Goal: Transaction & Acquisition: Purchase product/service

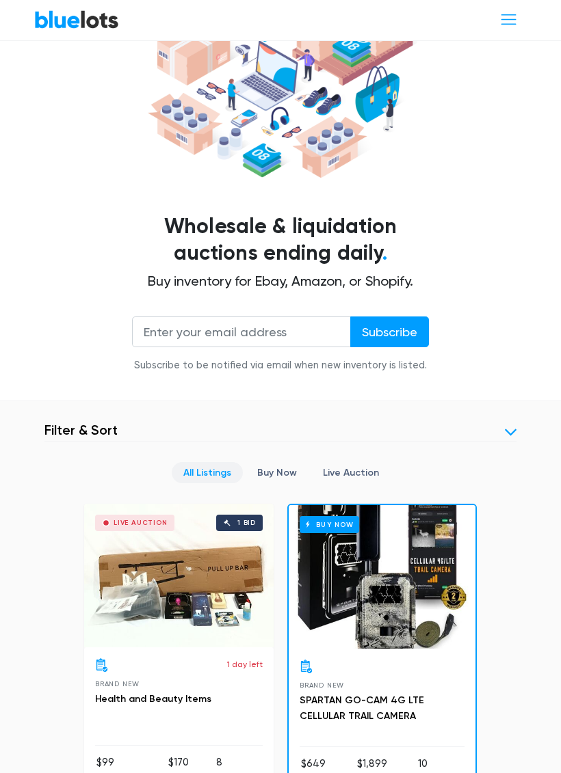
scroll to position [192, 0]
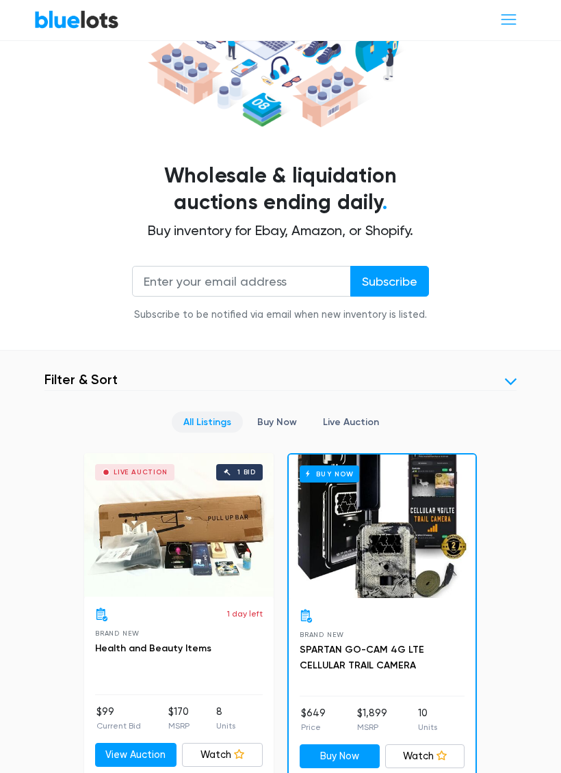
click at [499, 372] on header "Filter Filter & Sort" at bounding box center [280, 382] width 472 height 20
click at [507, 377] on link at bounding box center [511, 383] width 12 height 12
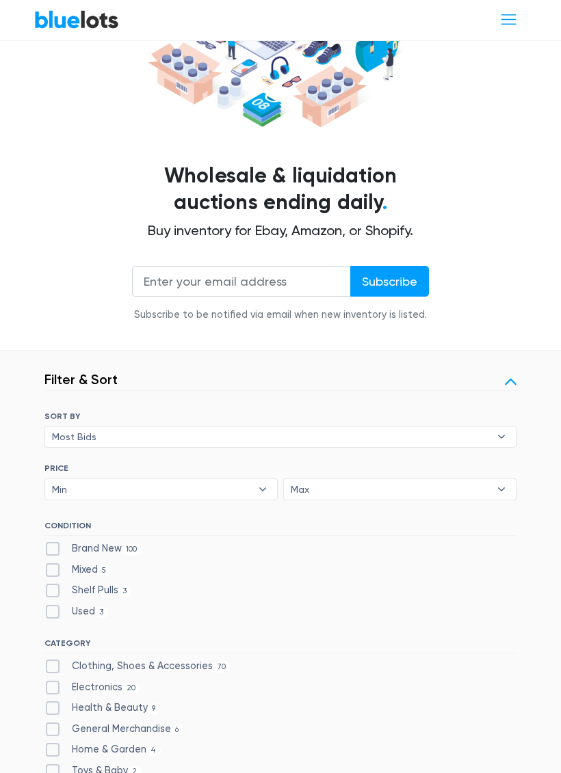
scroll to position [193, 0]
click at [60, 583] on label "Shelf Pulls 3" at bounding box center [87, 590] width 87 height 15
click at [53, 583] on Pulls"] "Shelf Pulls 3" at bounding box center [48, 587] width 9 height 9
checkbox Pulls"] "true"
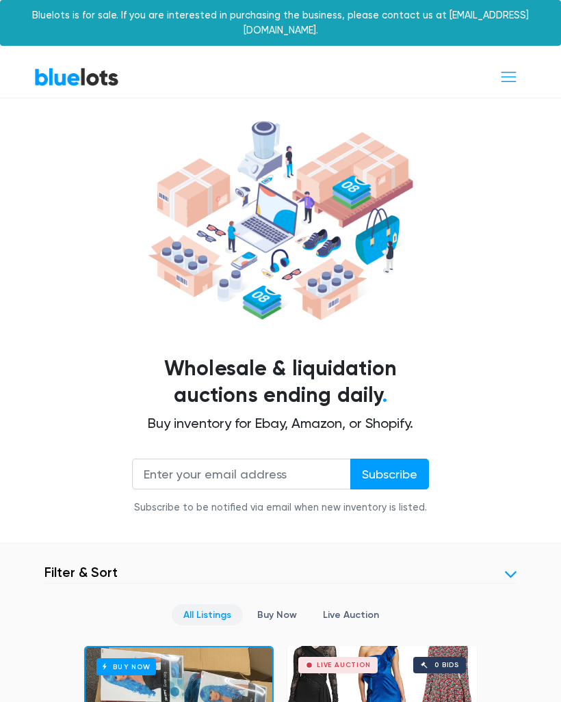
scroll to position [499, 0]
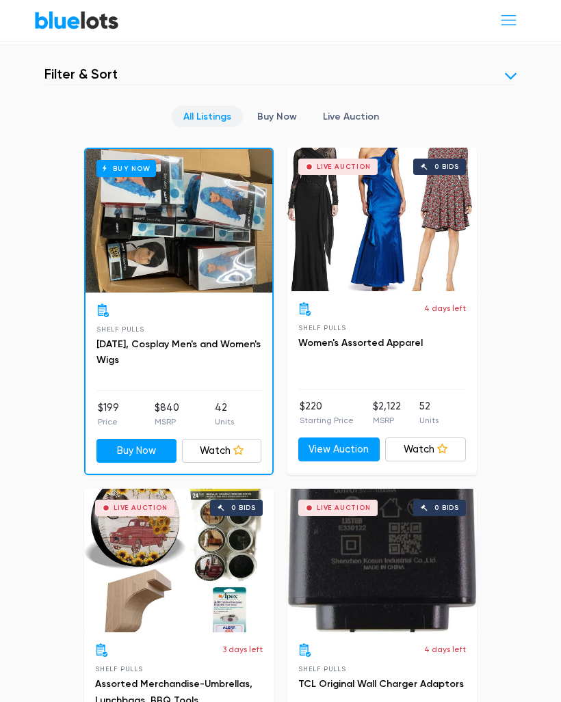
click at [516, 70] on link at bounding box center [511, 76] width 12 height 12
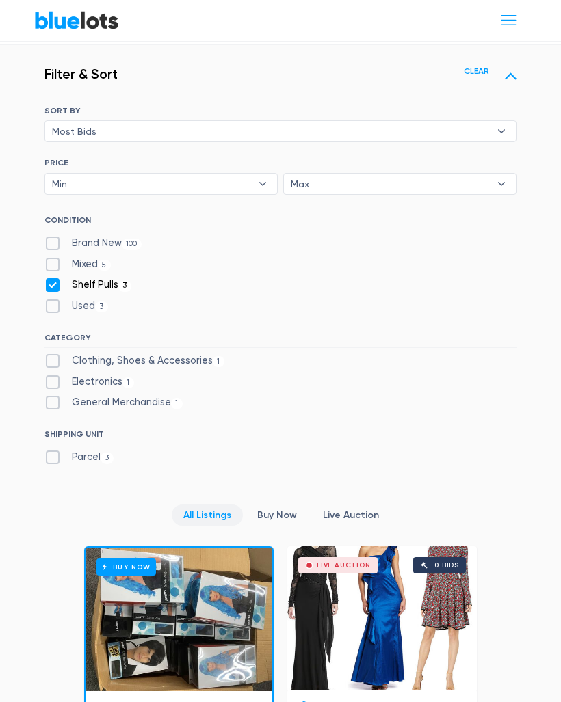
click at [56, 236] on label "Brand New 100" at bounding box center [92, 243] width 97 height 15
click at [53, 236] on New"] "Brand New 100" at bounding box center [48, 240] width 9 height 9
checkbox New"] "true"
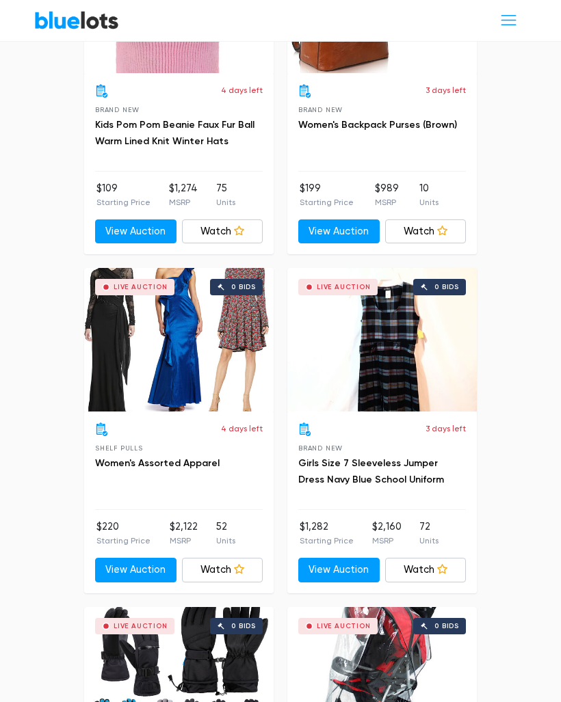
scroll to position [5809, 0]
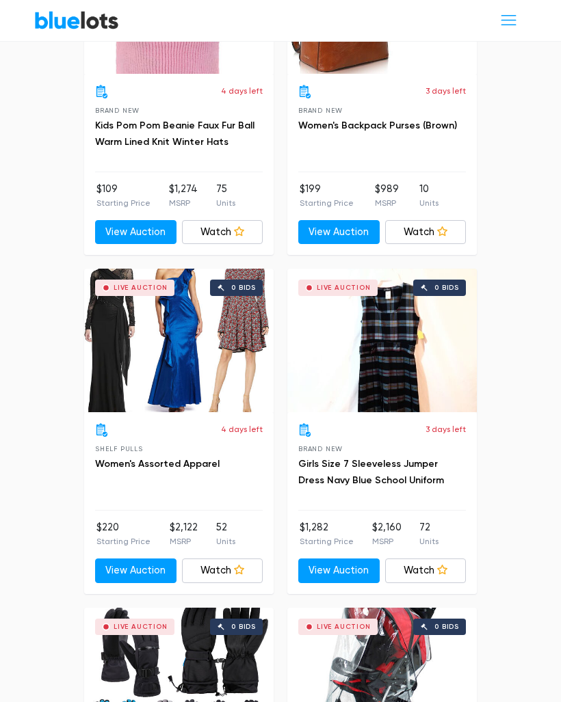
click at [118, 313] on div "Live Auction 0 bids" at bounding box center [178, 341] width 189 height 144
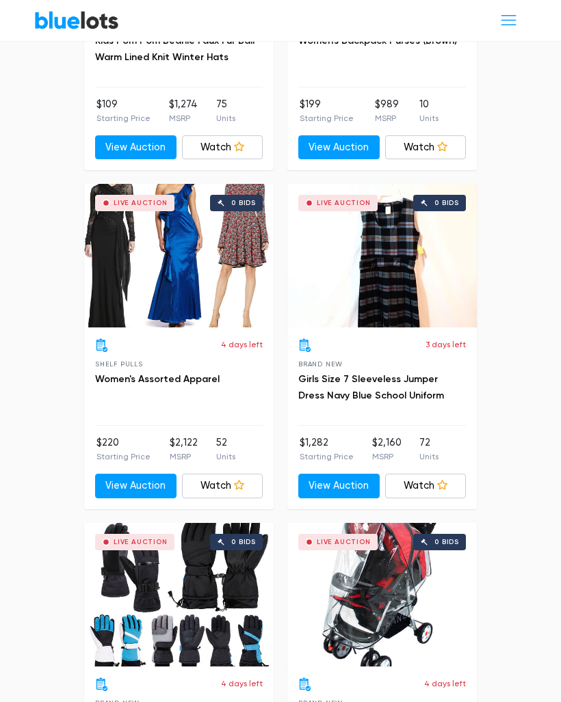
scroll to position [5893, 0]
click at [234, 481] on icon at bounding box center [239, 486] width 10 height 10
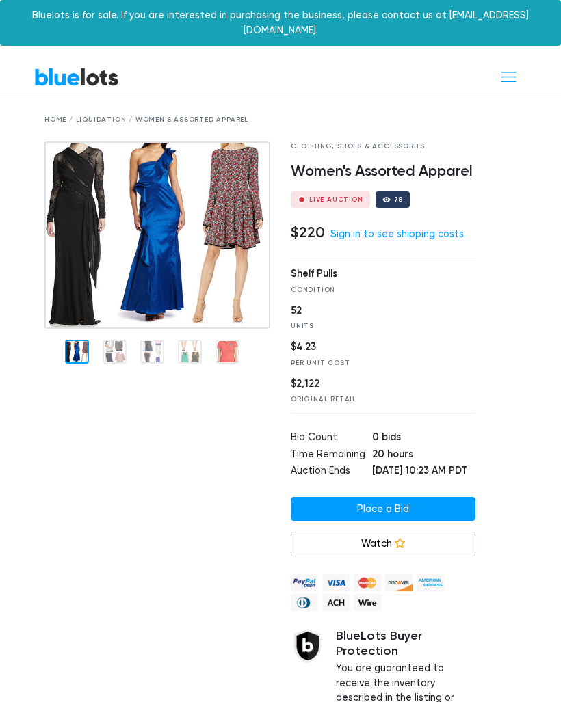
click at [120, 267] on img at bounding box center [157, 236] width 226 height 188
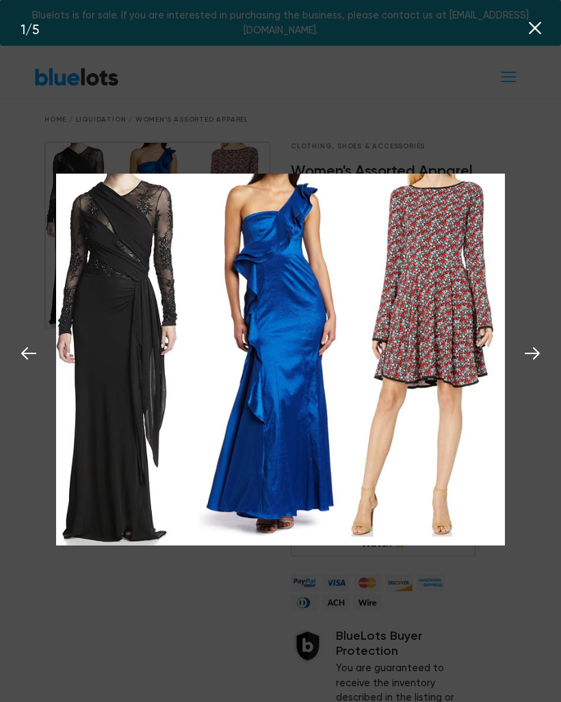
click at [529, 364] on icon at bounding box center [532, 353] width 21 height 21
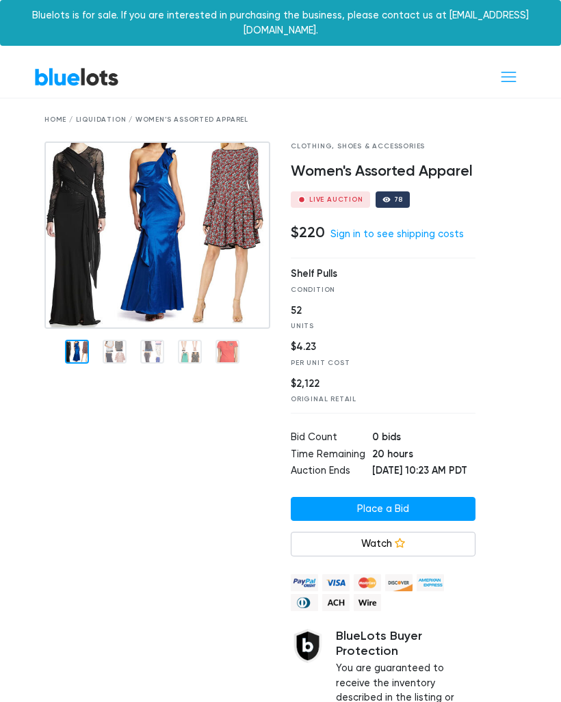
click at [520, 387] on div at bounding box center [506, 460] width 41 height 636
click at [87, 265] on img at bounding box center [157, 236] width 226 height 188
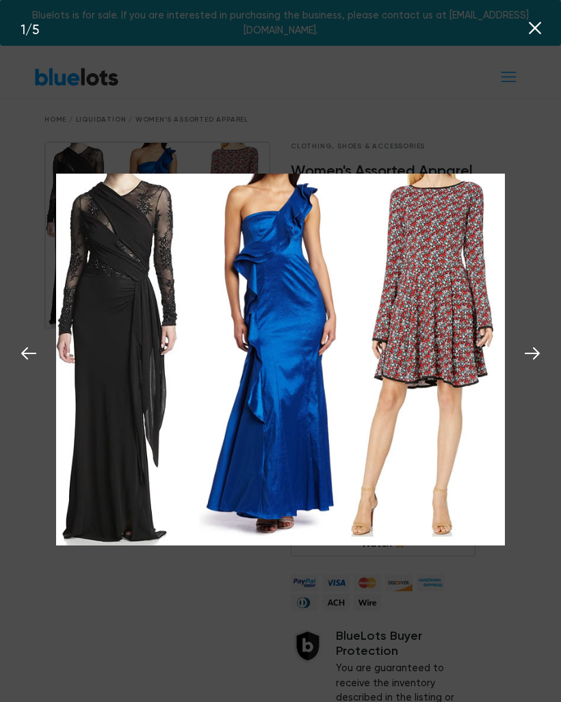
click at [466, 453] on img at bounding box center [280, 360] width 449 height 372
click at [490, 366] on img at bounding box center [280, 360] width 449 height 372
click at [536, 364] on icon at bounding box center [532, 353] width 21 height 21
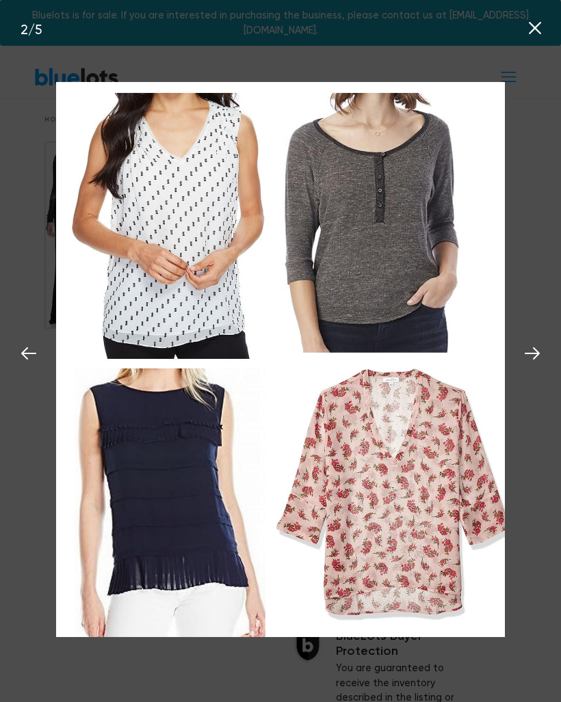
click at [530, 364] on icon at bounding box center [532, 353] width 21 height 21
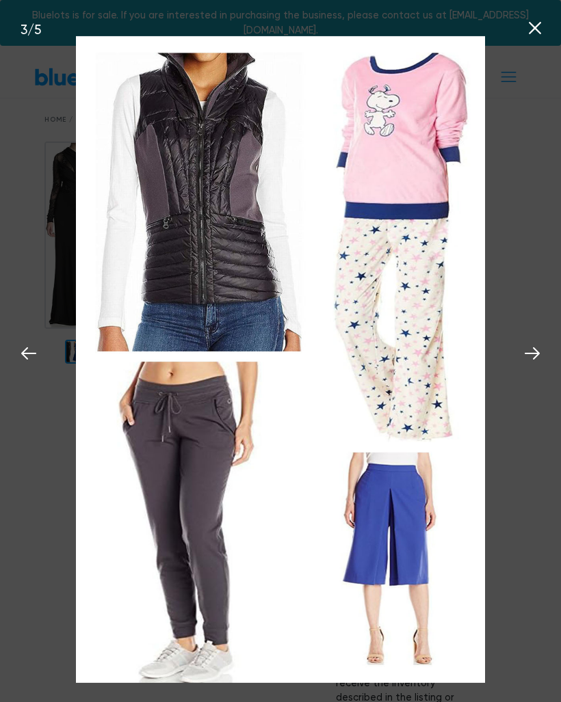
click at [529, 364] on icon at bounding box center [532, 353] width 21 height 21
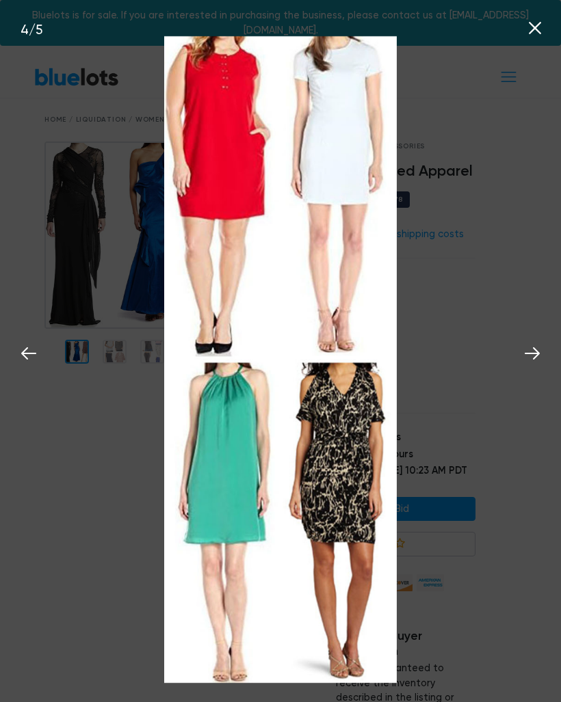
click at [527, 364] on icon at bounding box center [532, 353] width 21 height 21
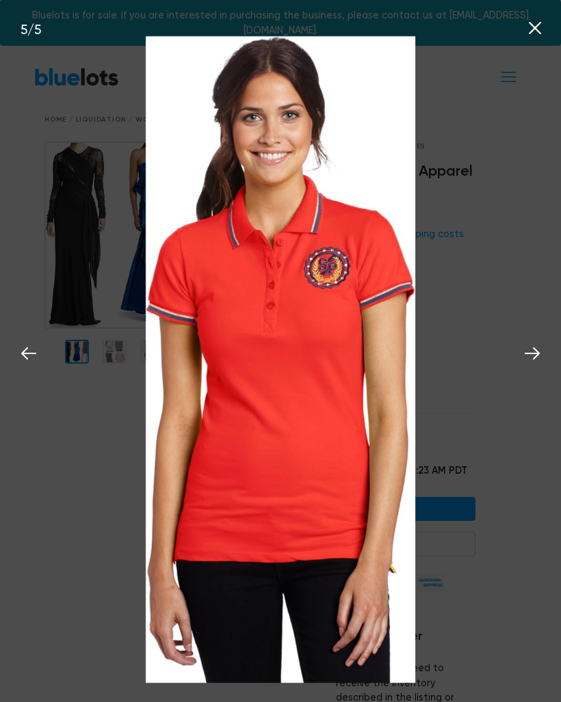
click at [525, 364] on icon at bounding box center [532, 353] width 21 height 21
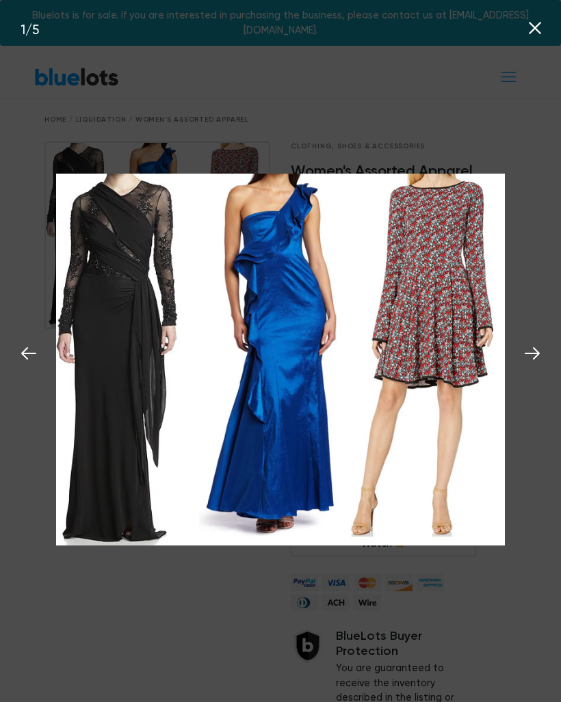
click at [536, 364] on icon at bounding box center [532, 353] width 21 height 21
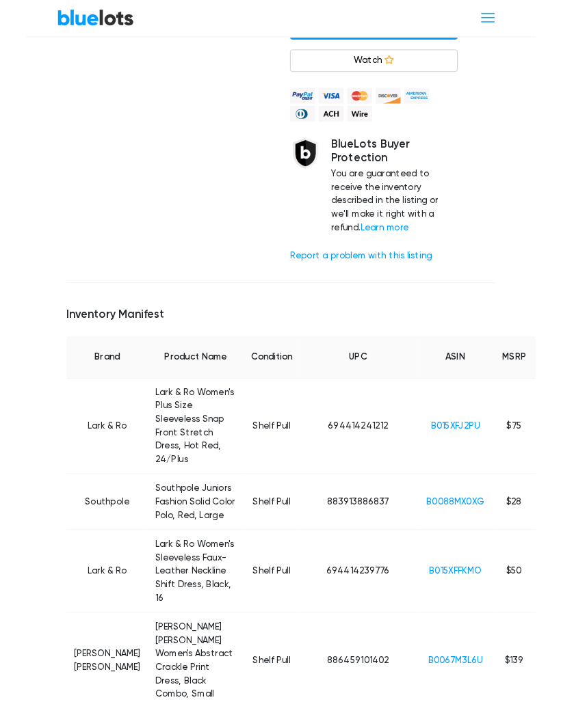
scroll to position [479, 0]
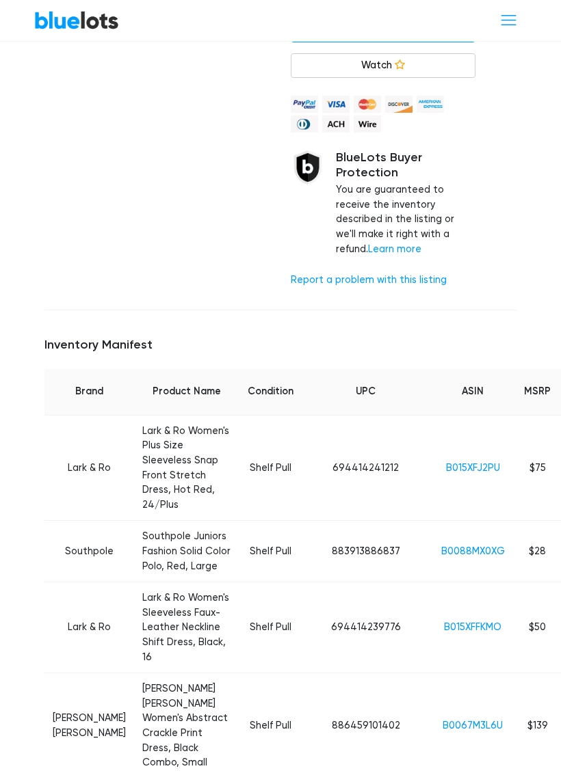
click at [446, 462] on link "B015XFJ2PU" at bounding box center [473, 468] width 54 height 12
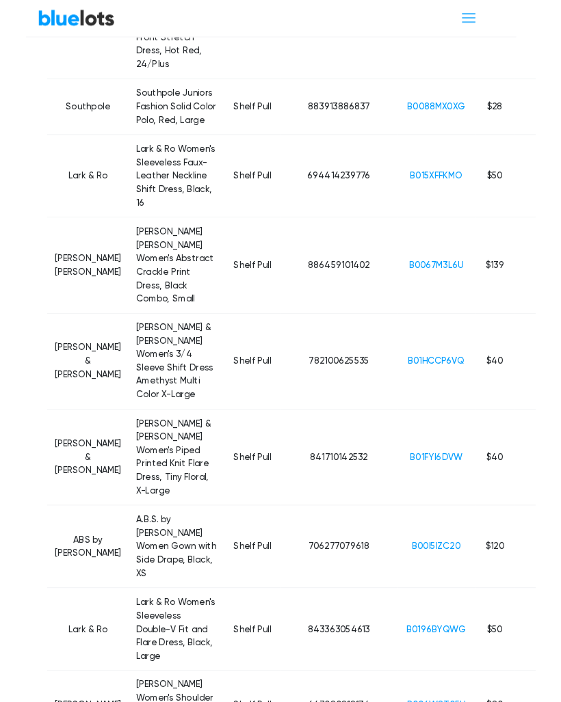
scroll to position [914, 21]
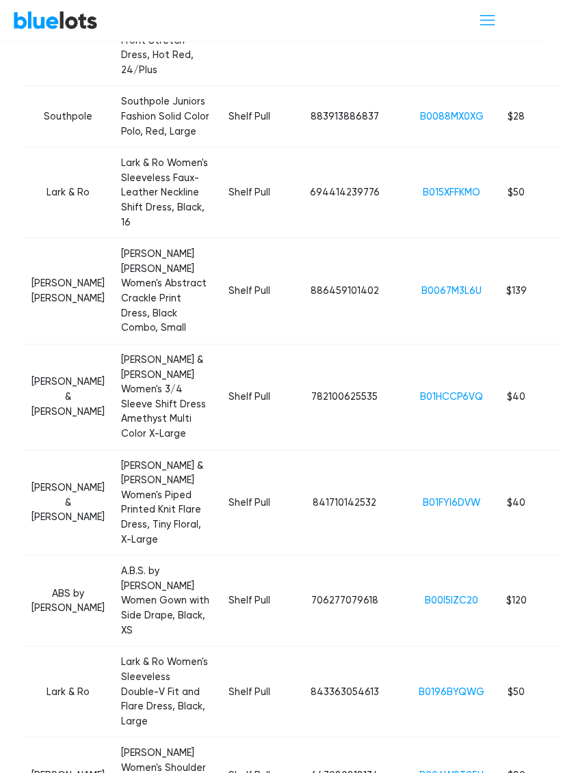
click at [421, 297] on link "B0067M3L6U" at bounding box center [451, 291] width 60 height 12
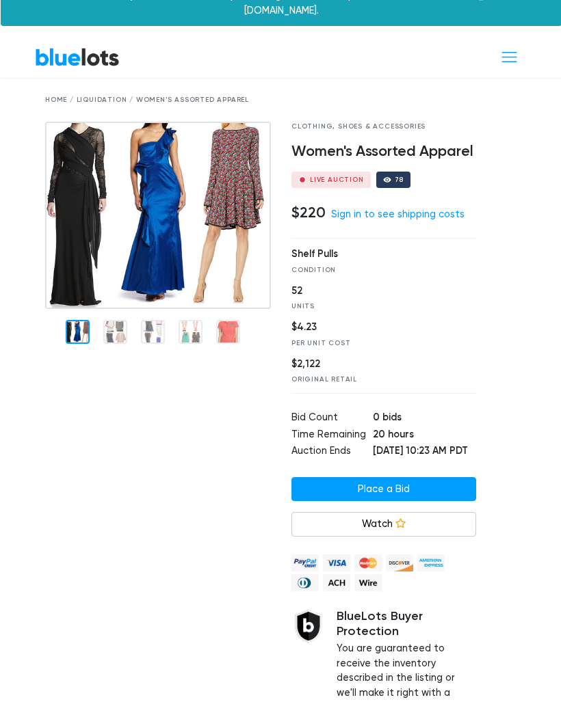
scroll to position [0, 0]
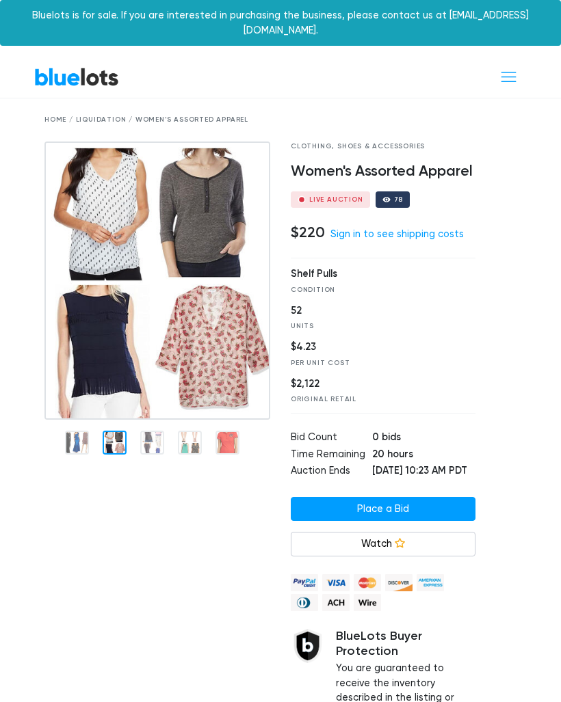
click at [109, 328] on img at bounding box center [157, 281] width 226 height 278
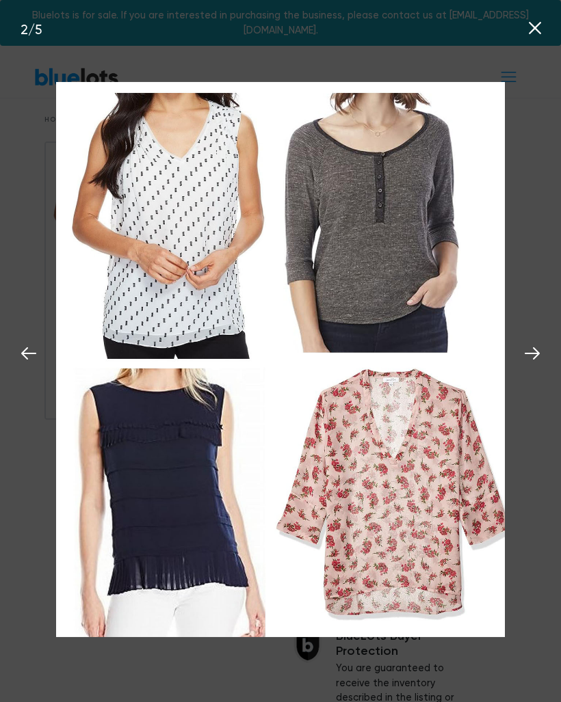
click at [529, 364] on icon at bounding box center [532, 353] width 21 height 21
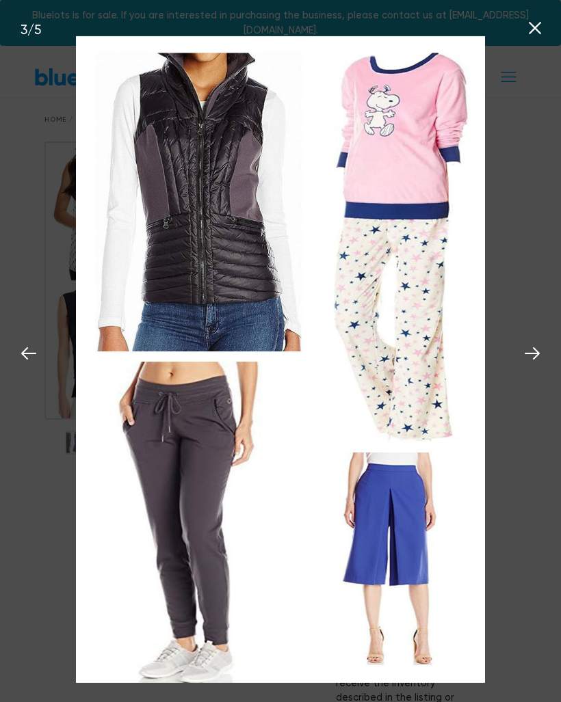
click at [527, 360] on icon at bounding box center [532, 353] width 15 height 12
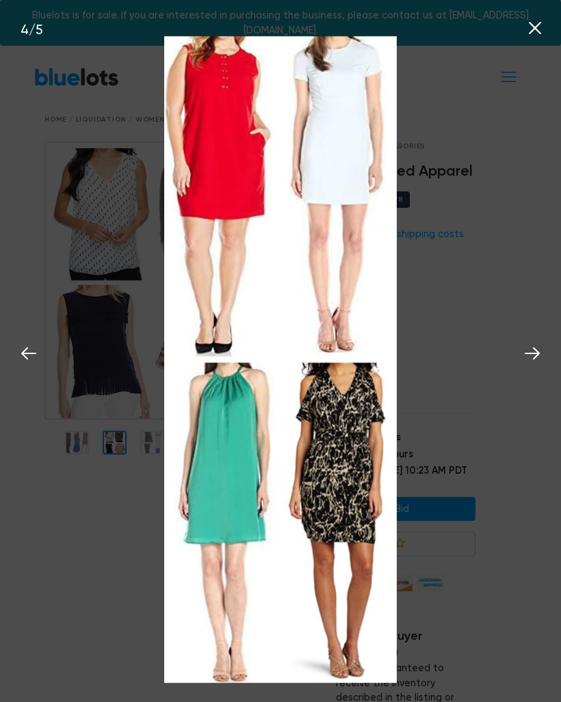
click at [529, 364] on icon at bounding box center [532, 353] width 21 height 21
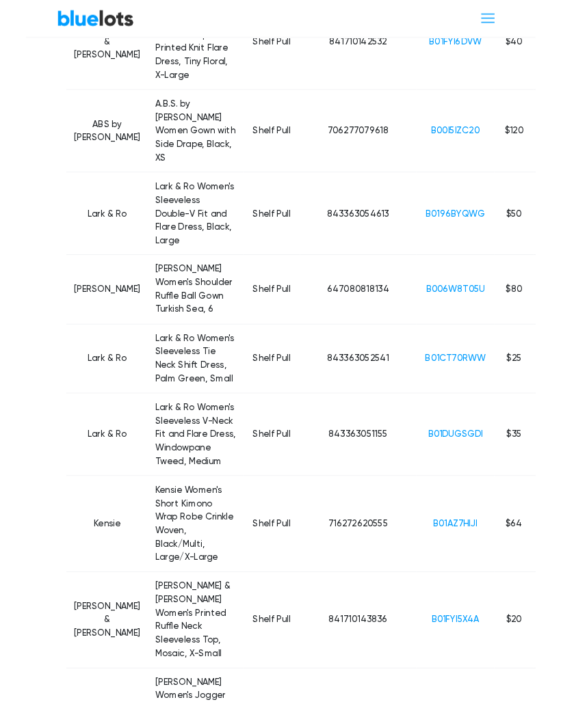
scroll to position [1367, 0]
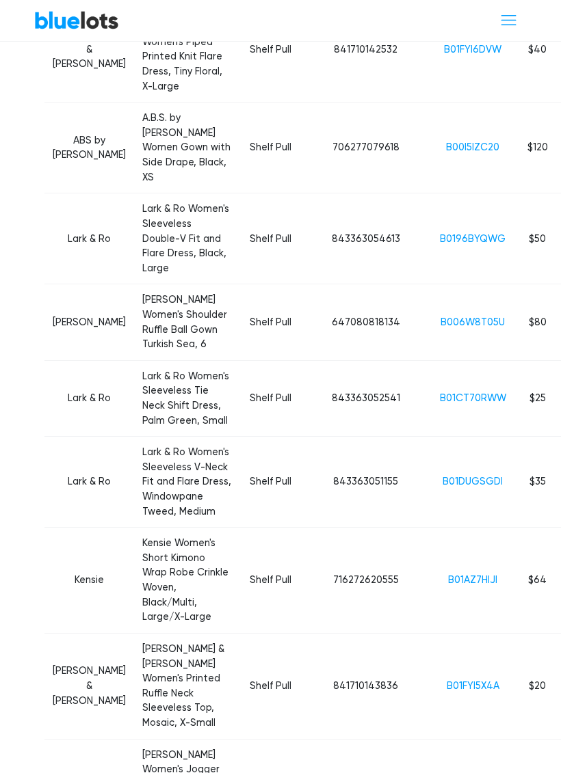
click at [440, 317] on link "B006W8T05U" at bounding box center [472, 323] width 64 height 12
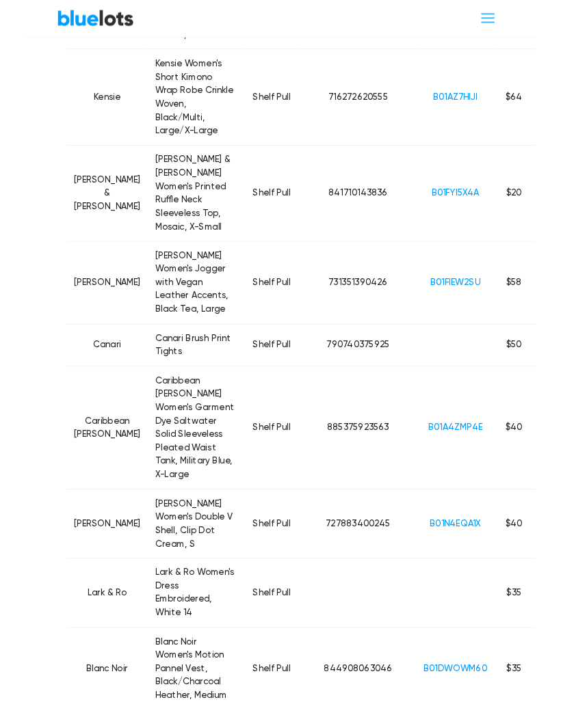
scroll to position [1842, 0]
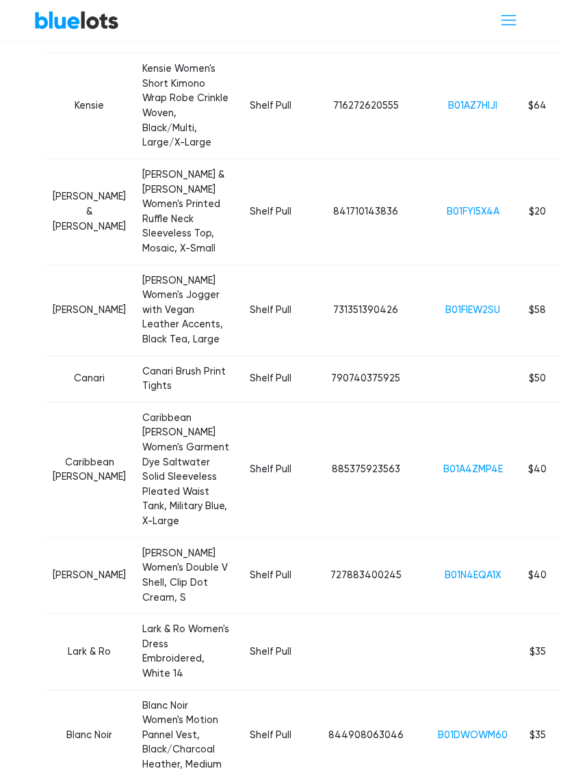
click at [445, 304] on link "B01FIEW2SU" at bounding box center [472, 310] width 55 height 12
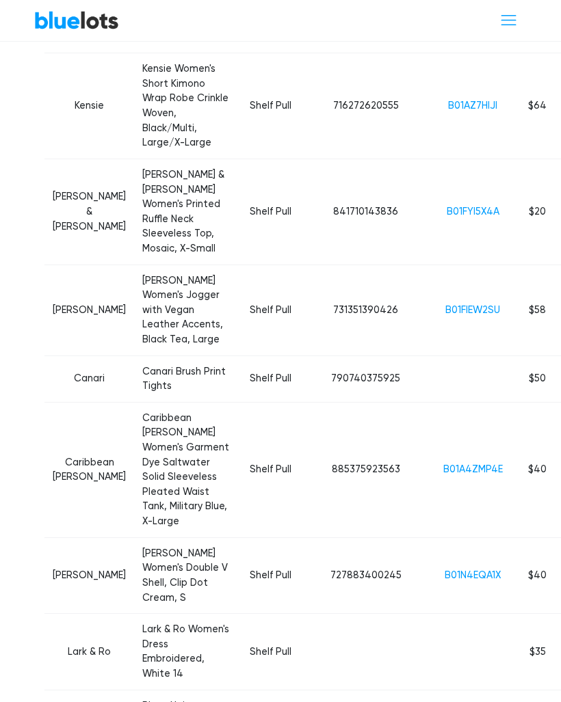
click at [445, 304] on link "B01FIEW2SU" at bounding box center [472, 310] width 55 height 12
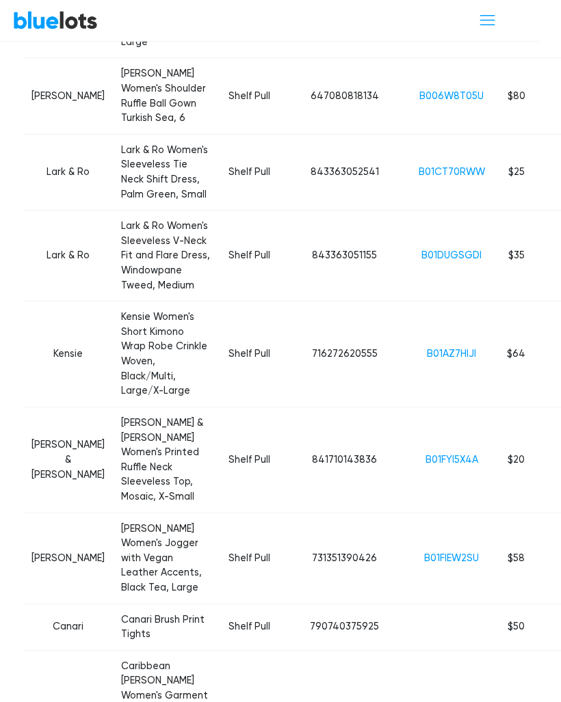
scroll to position [1589, 21]
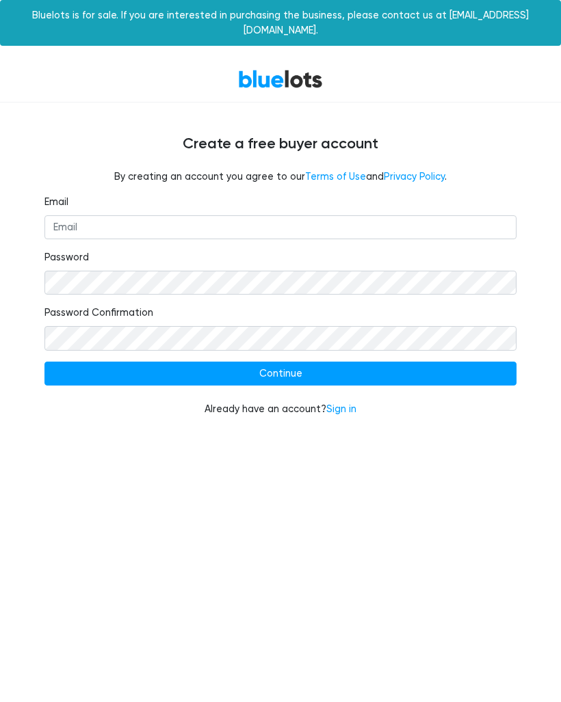
click at [349, 403] on link "Sign in" at bounding box center [341, 409] width 30 height 12
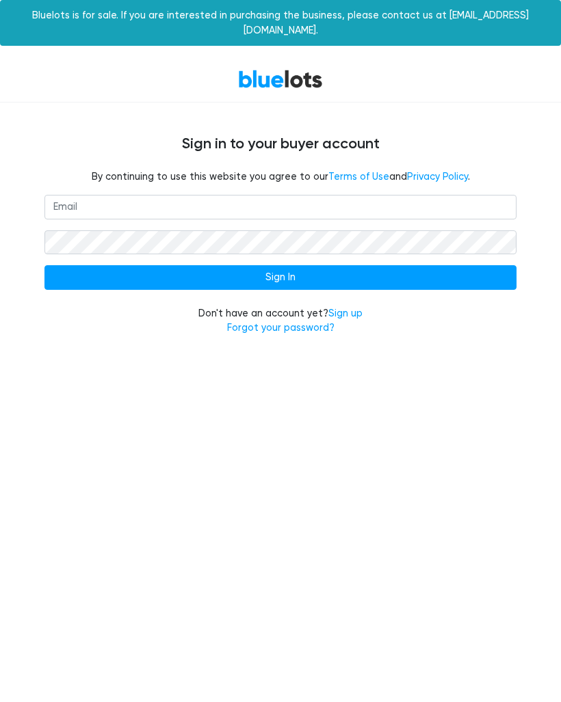
click at [66, 197] on input "email" at bounding box center [280, 207] width 472 height 25
type input "[EMAIL_ADDRESS][DOMAIN_NAME]"
click at [451, 265] on input "Sign In" at bounding box center [280, 277] width 472 height 25
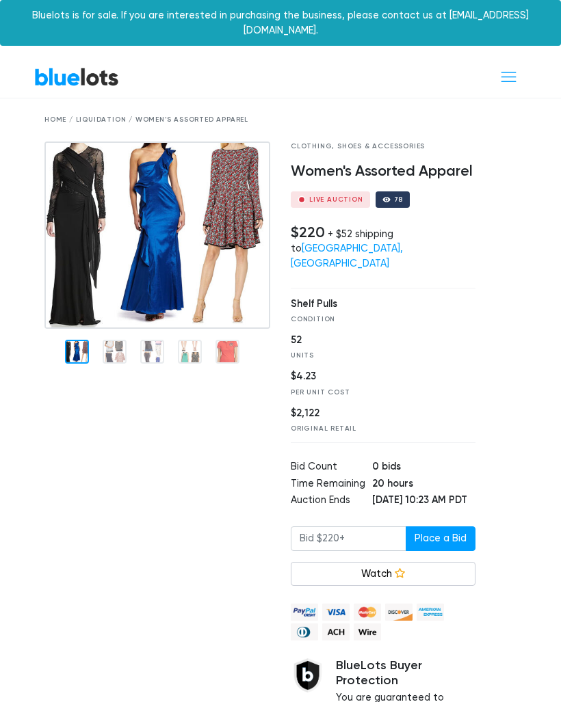
click at [407, 562] on link "Watch" at bounding box center [383, 574] width 185 height 25
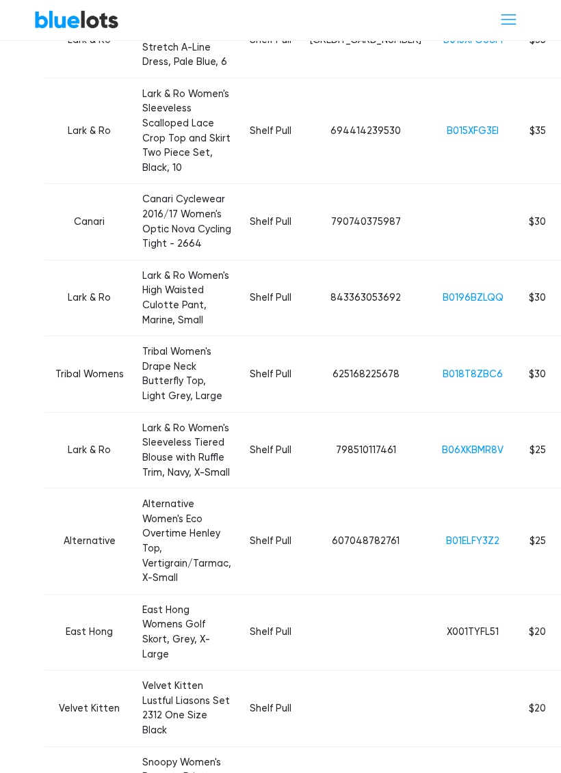
scroll to position [2727, 0]
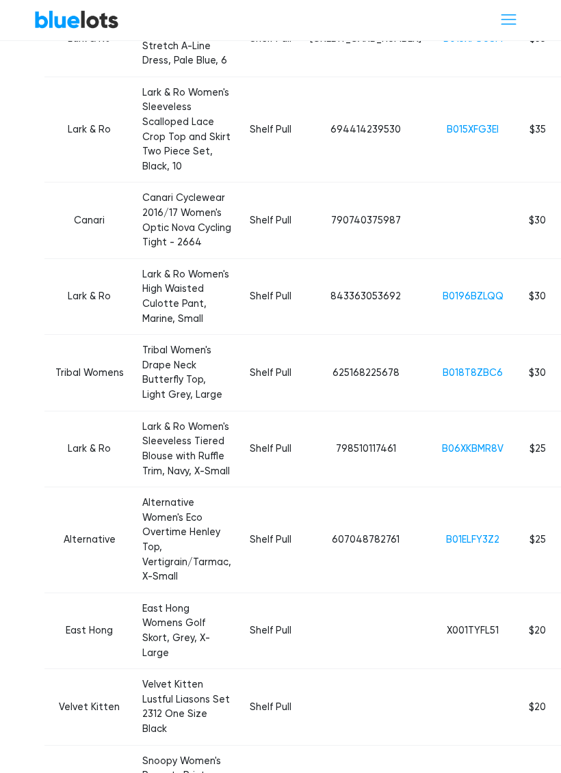
click at [442, 368] on link "B018T8ZBC6" at bounding box center [472, 374] width 60 height 12
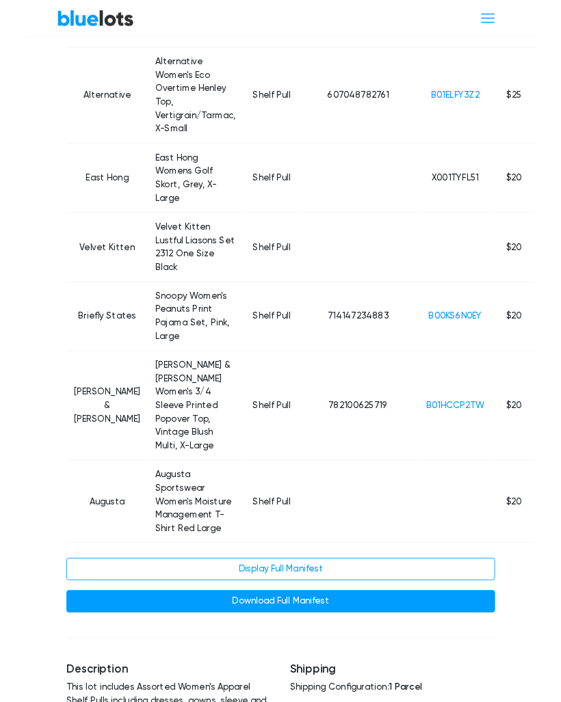
scroll to position [3166, 0]
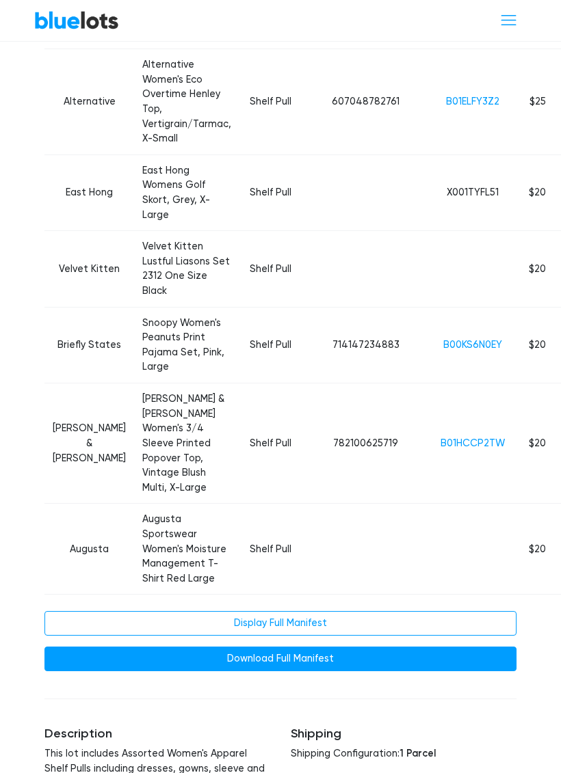
click at [440, 438] on link "B01HCCP2TW" at bounding box center [472, 444] width 64 height 12
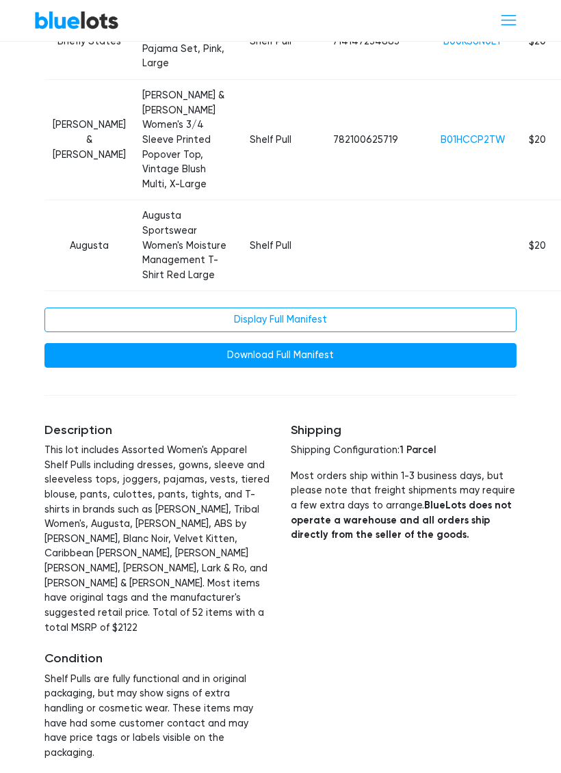
scroll to position [3469, 0]
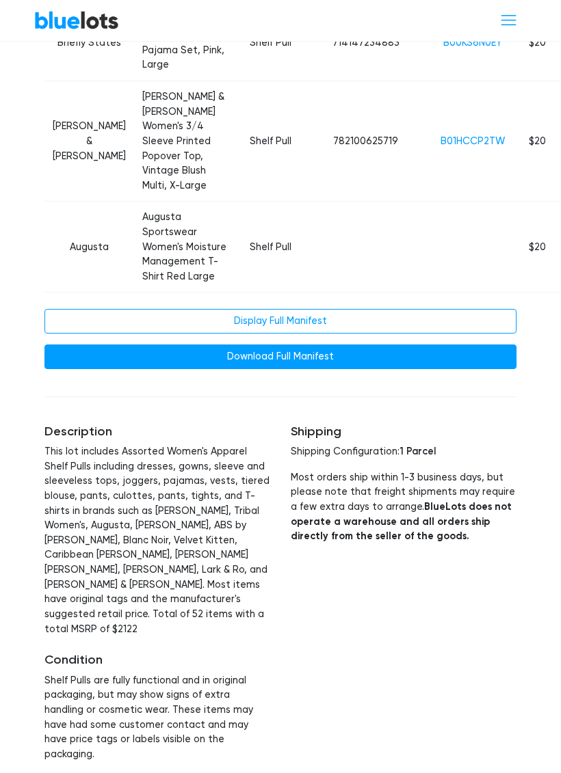
click at [319, 309] on link "Display Full Manifest" at bounding box center [280, 321] width 472 height 25
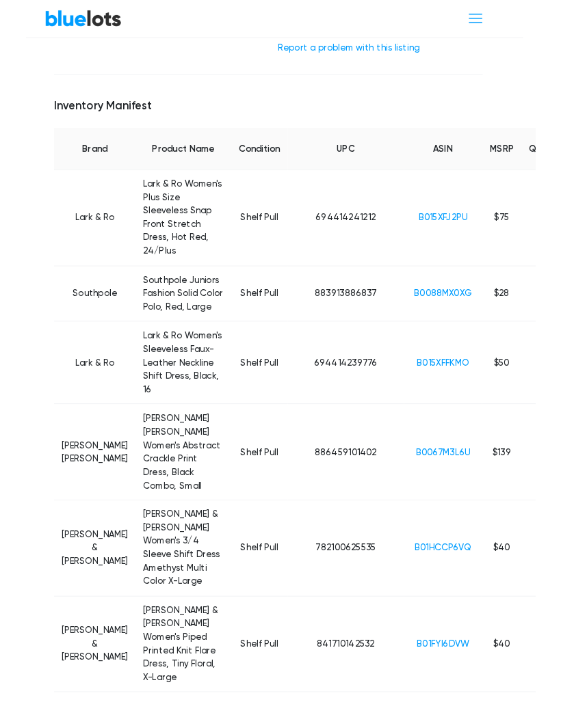
scroll to position [737, 21]
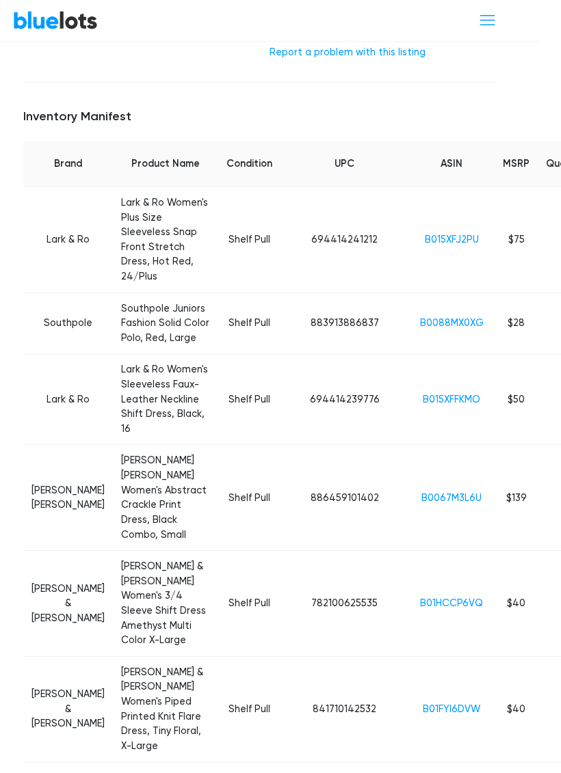
click at [425, 234] on link "B015XFJ2PU" at bounding box center [452, 240] width 54 height 12
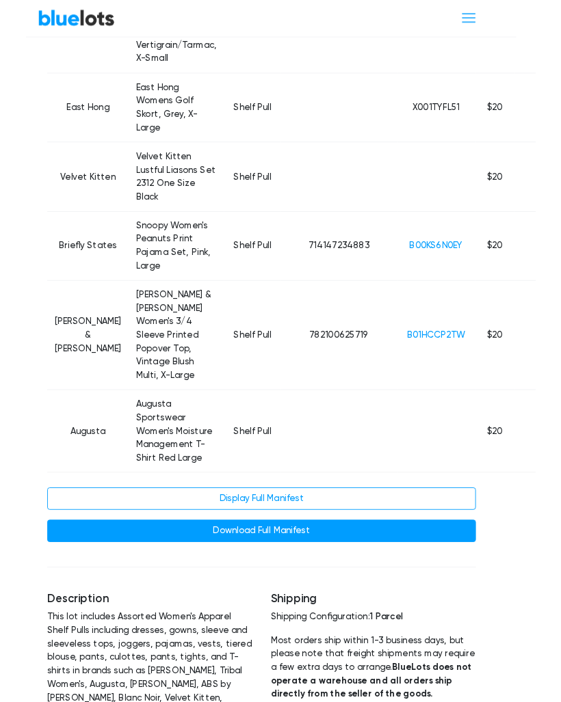
scroll to position [3241, 21]
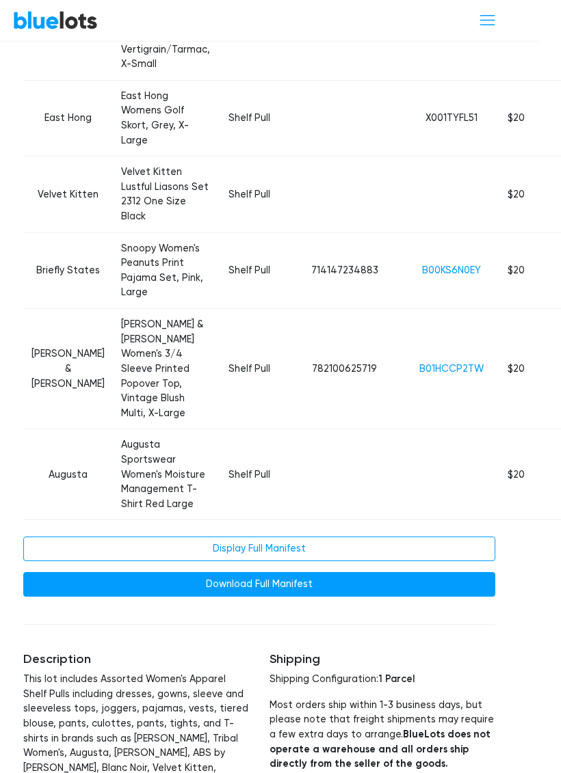
click at [419, 363] on link "B01HCCP2TW" at bounding box center [451, 369] width 64 height 12
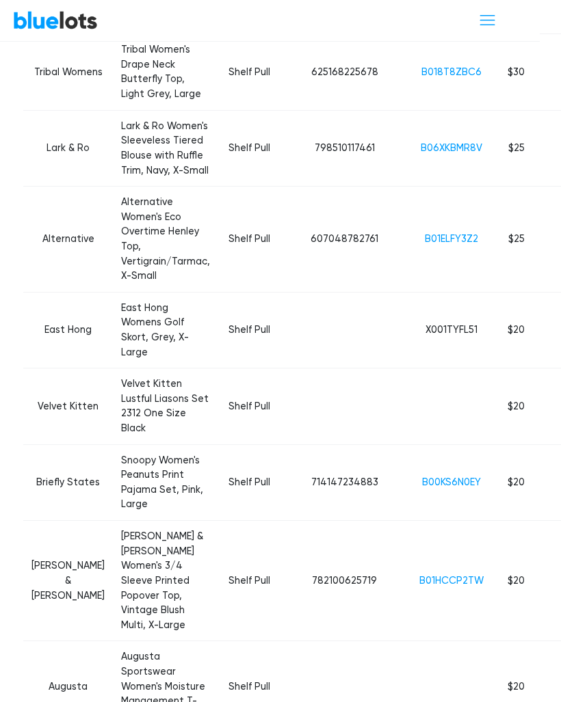
scroll to position [3028, 21]
click at [425, 245] on link "B01ELFY3Z2" at bounding box center [451, 240] width 53 height 12
